Goal: Task Accomplishment & Management: Complete application form

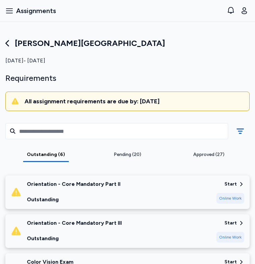
scroll to position [134, 0]
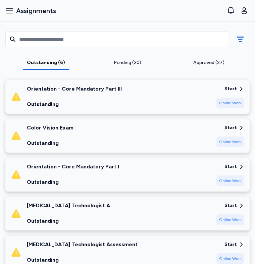
click at [74, 104] on div "Outstanding" at bounding box center [74, 104] width 95 height 8
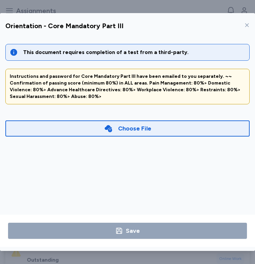
click at [249, 24] on icon at bounding box center [246, 24] width 5 height 5
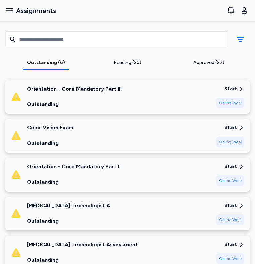
click at [106, 134] on div "Color Vision Exam Outstanding" at bounding box center [111, 135] width 200 height 23
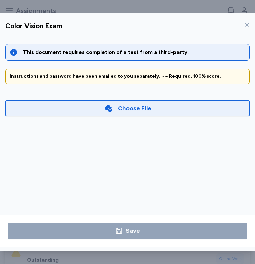
click at [115, 105] on div "Choose File" at bounding box center [127, 108] width 47 height 9
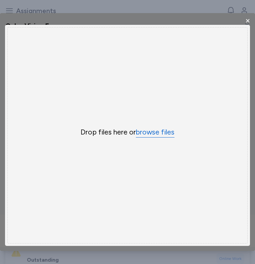
click at [140, 131] on button "browse files" at bounding box center [155, 132] width 39 height 10
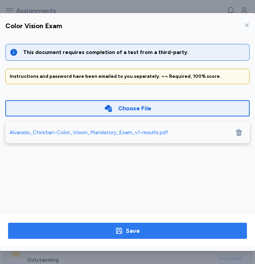
click at [98, 229] on span "Save" at bounding box center [127, 230] width 228 height 9
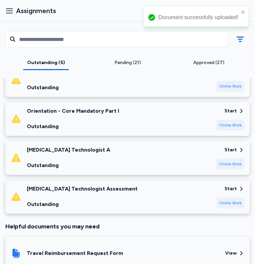
scroll to position [168, 0]
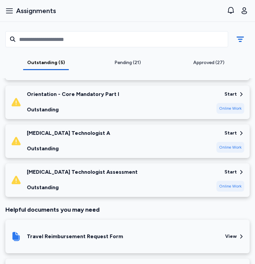
click at [57, 110] on div "Outstanding" at bounding box center [73, 110] width 92 height 8
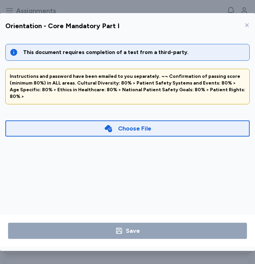
click at [138, 124] on div "Choose File" at bounding box center [134, 128] width 33 height 9
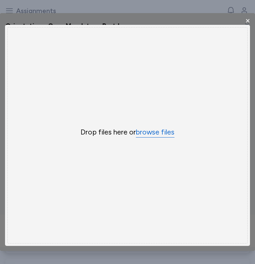
click at [145, 133] on button "browse files" at bounding box center [155, 132] width 39 height 10
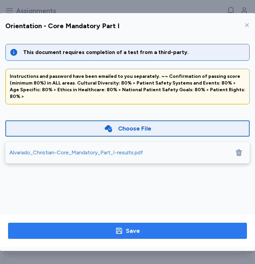
click at [117, 228] on icon "button" at bounding box center [119, 230] width 8 height 8
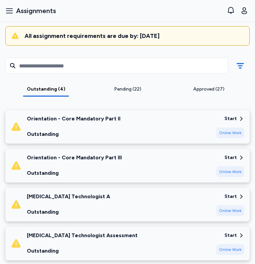
scroll to position [99, 0]
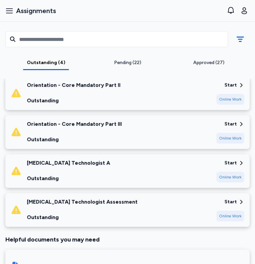
click at [84, 88] on div "Orientation - Core Mandatory Part II" at bounding box center [73, 85] width 93 height 7
